Goal: Entertainment & Leisure: Consume media (video, audio)

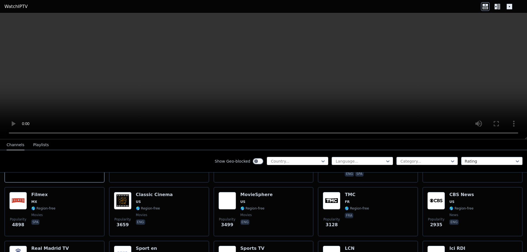
scroll to position [110, 0]
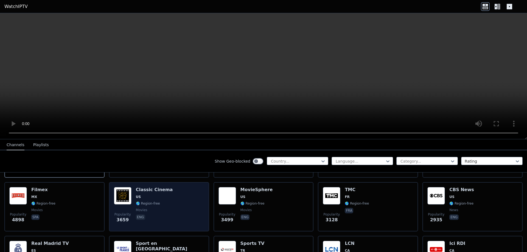
click at [181, 211] on div "Popularity 3659 Classic Cinema US 🌎 Region-free movies eng" at bounding box center [159, 206] width 90 height 39
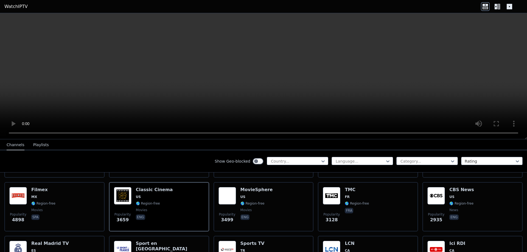
click at [35, 147] on button "Playlists" at bounding box center [41, 145] width 16 height 10
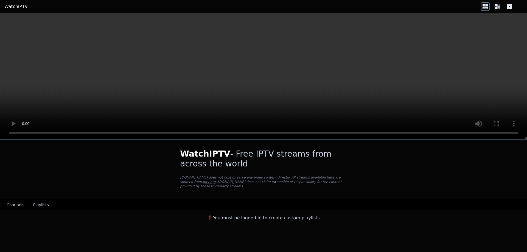
scroll to position [0, 0]
click at [15, 202] on button "Channels" at bounding box center [16, 205] width 18 height 10
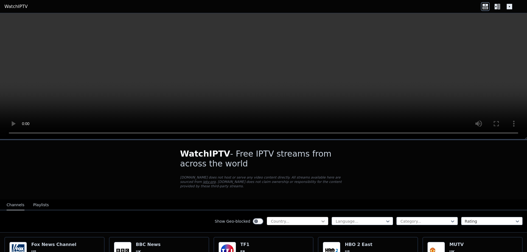
click at [320, 219] on icon at bounding box center [322, 221] width 5 height 5
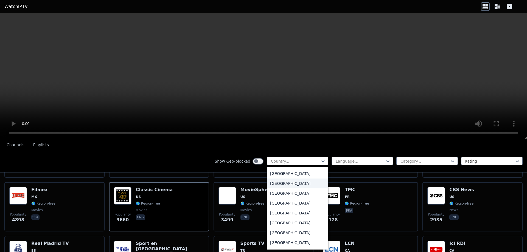
scroll to position [1932, 0]
click at [282, 183] on div "[GEOGRAPHIC_DATA]" at bounding box center [297, 182] width 61 height 10
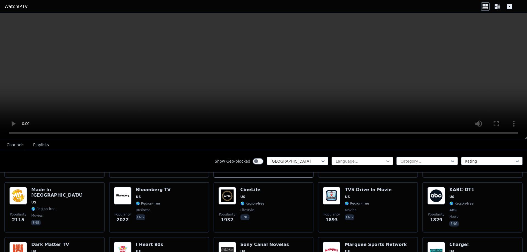
click at [385, 163] on icon at bounding box center [387, 161] width 5 height 5
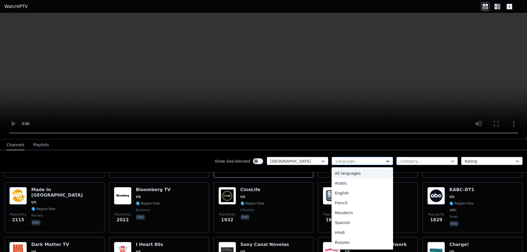
click at [385, 163] on icon at bounding box center [387, 161] width 5 height 5
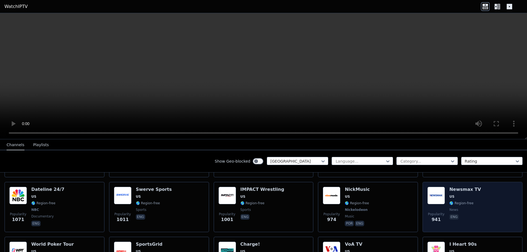
scroll to position [219, 0]
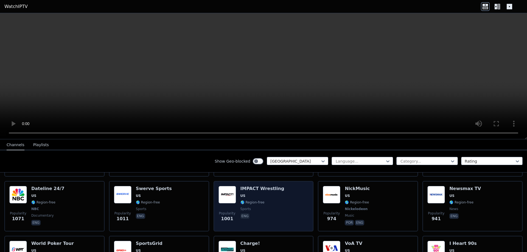
click at [258, 207] on span "sports" at bounding box center [262, 209] width 44 height 4
click at [230, 194] on img at bounding box center [227, 195] width 18 height 18
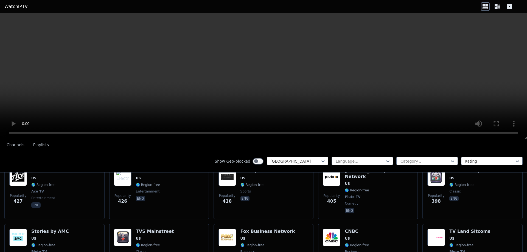
scroll to position [823, 0]
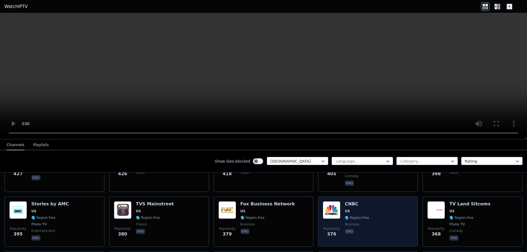
click at [375, 201] on div "Popularity 376 CNBC US 🌎 Region-free business eng" at bounding box center [368, 221] width 90 height 41
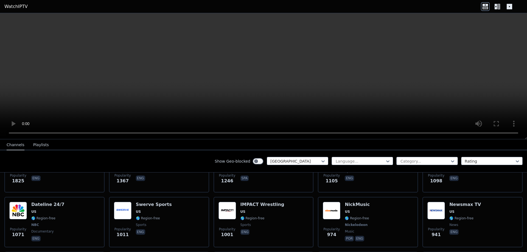
scroll to position [137, 0]
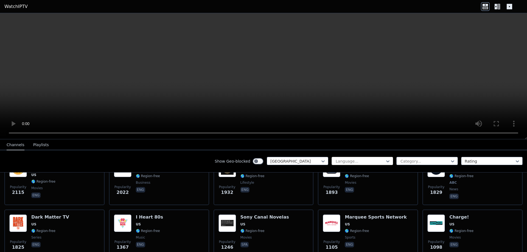
click at [344, 162] on div at bounding box center [360, 161] width 50 height 5
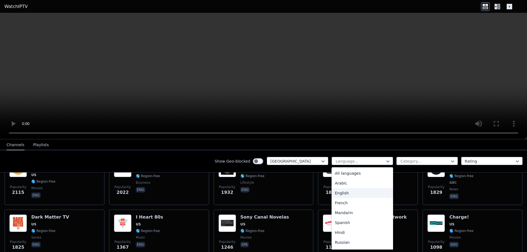
click at [347, 193] on div "English" at bounding box center [361, 193] width 61 height 10
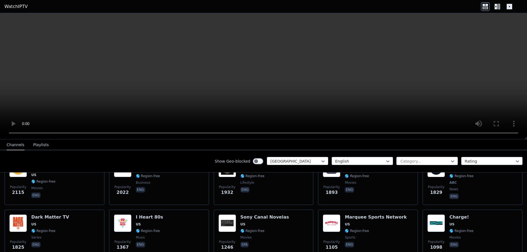
click at [442, 163] on div at bounding box center [425, 161] width 50 height 5
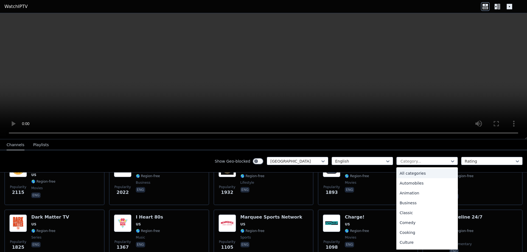
click at [431, 175] on div "All categories" at bounding box center [426, 173] width 61 height 10
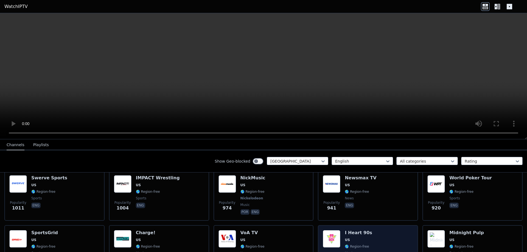
scroll to position [302, 0]
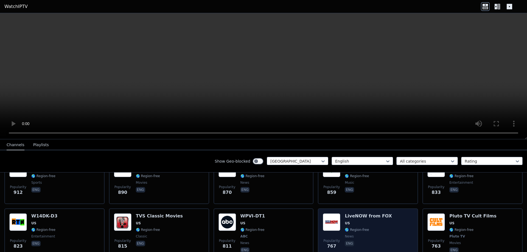
click at [360, 234] on div "LiveNOW from FOX US 🌎 Region-free news eng" at bounding box center [367, 233] width 47 height 41
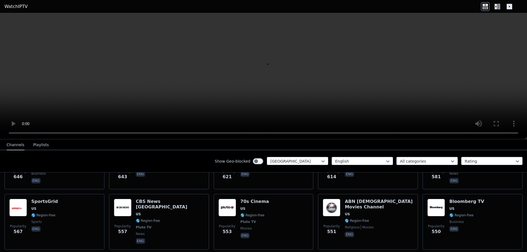
scroll to position [521, 0]
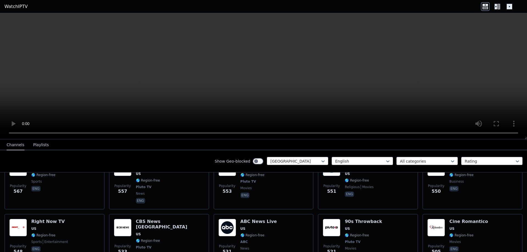
click at [248, 160] on div "Show Geo-blocked" at bounding box center [238, 161] width 49 height 9
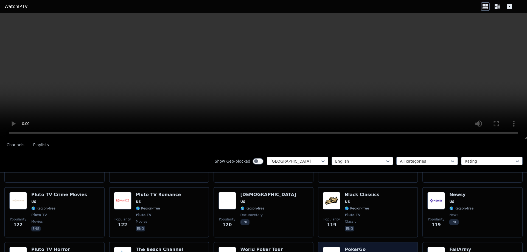
scroll to position [1975, 0]
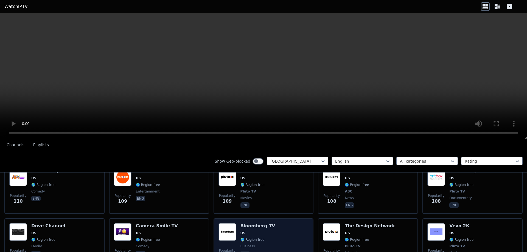
click at [282, 223] on div "Popularity 105 Bloomberg TV US 🌎 Region-free business eng" at bounding box center [263, 243] width 90 height 41
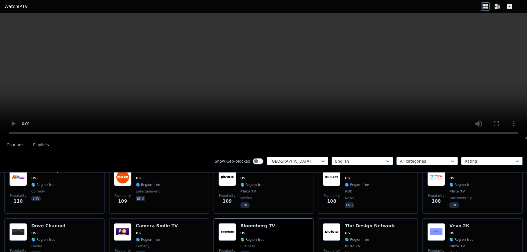
click at [498, 6] on icon at bounding box center [498, 6] width 3 height 5
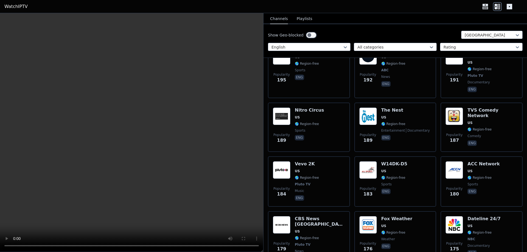
click at [511, 8] on icon at bounding box center [508, 6] width 5 height 5
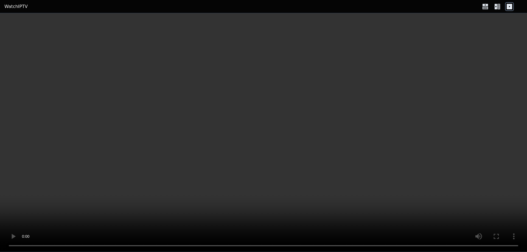
click at [498, 8] on icon at bounding box center [498, 6] width 3 height 5
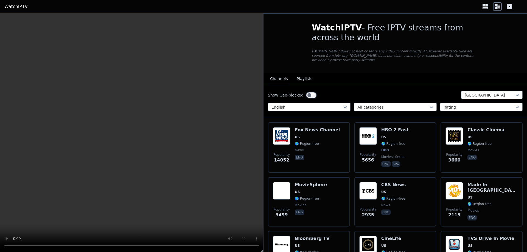
click at [488, 8] on icon at bounding box center [485, 6] width 9 height 9
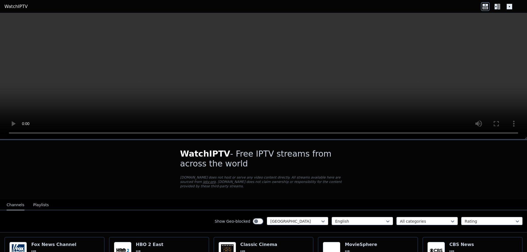
click at [496, 8] on icon at bounding box center [495, 6] width 2 height 5
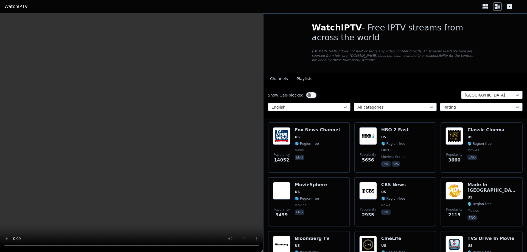
click at [485, 9] on icon at bounding box center [484, 7] width 5 height 3
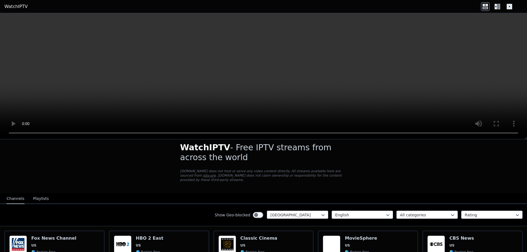
scroll to position [0, 0]
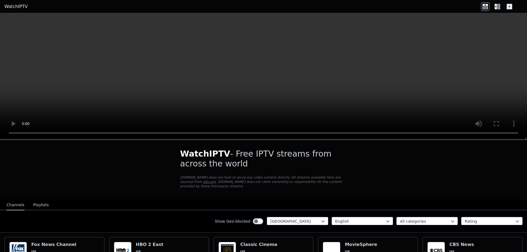
click at [16, 4] on link "WatchIPTV" at bounding box center [15, 6] width 23 height 7
